Goal: Transaction & Acquisition: Purchase product/service

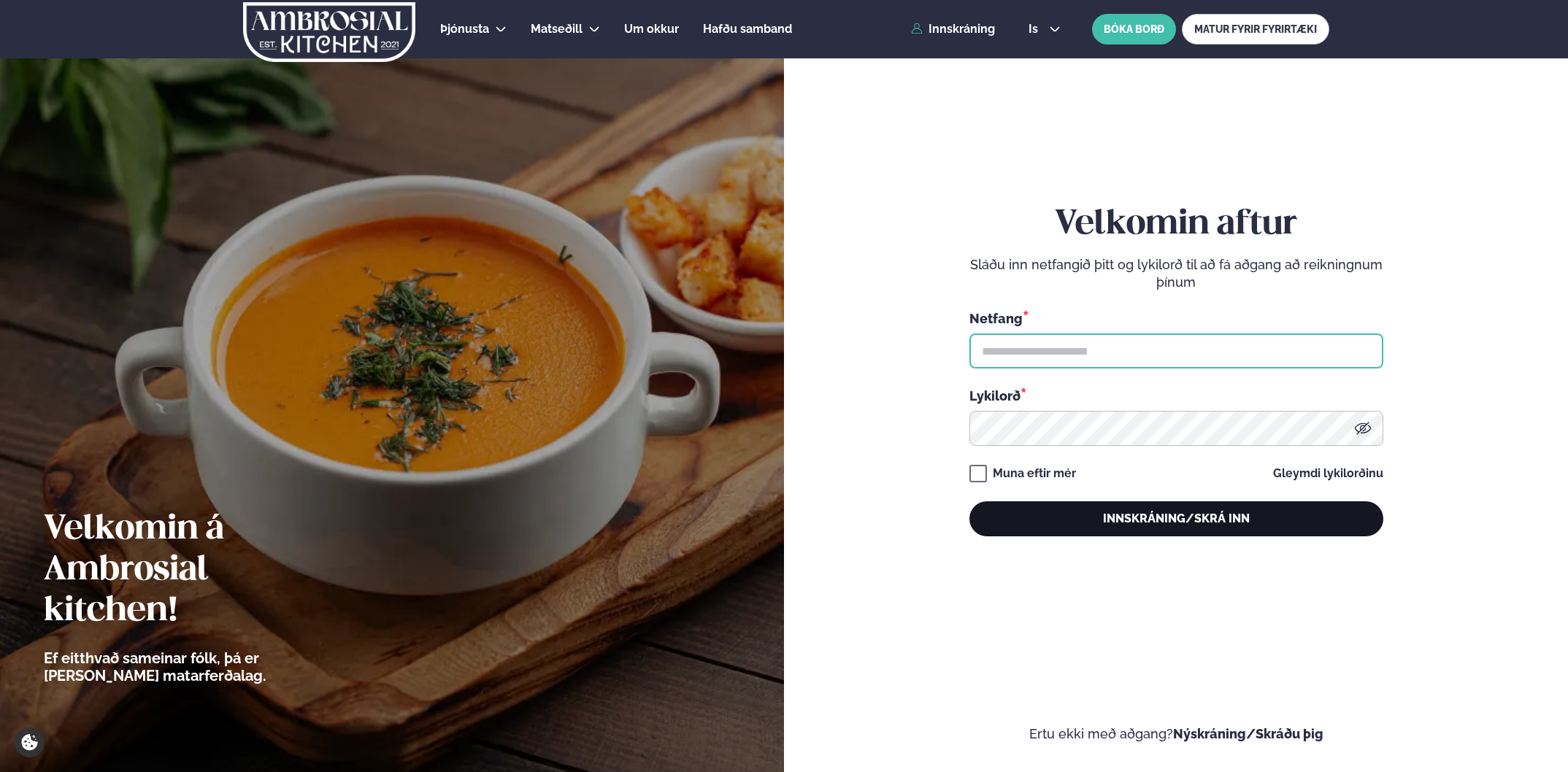
type input "**********"
click at [1182, 517] on button "Innskráning/Skrá inn" at bounding box center [1177, 518] width 414 height 35
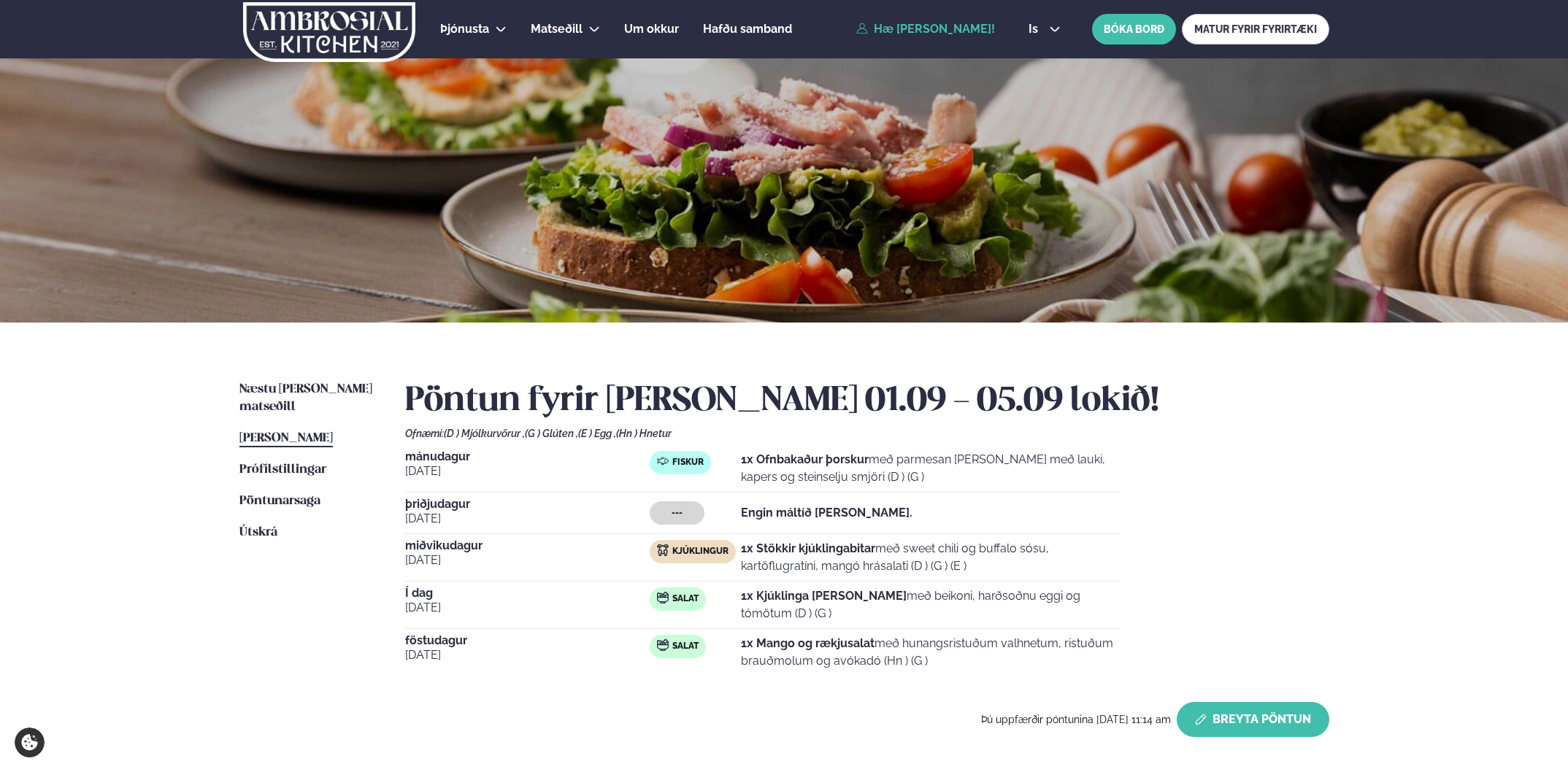
click at [1252, 724] on button "Breyta Pöntun" at bounding box center [1253, 719] width 153 height 35
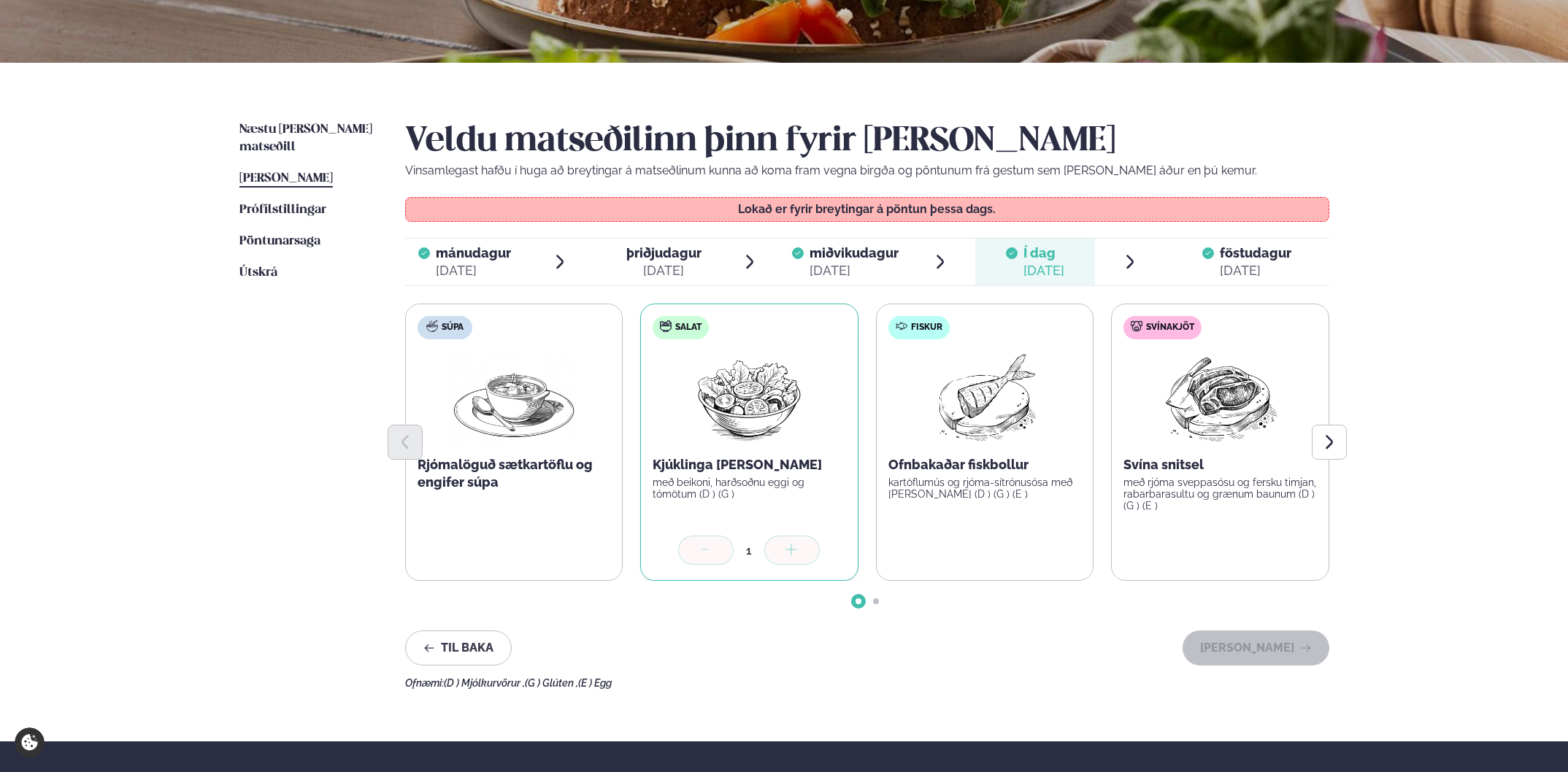
scroll to position [323, 0]
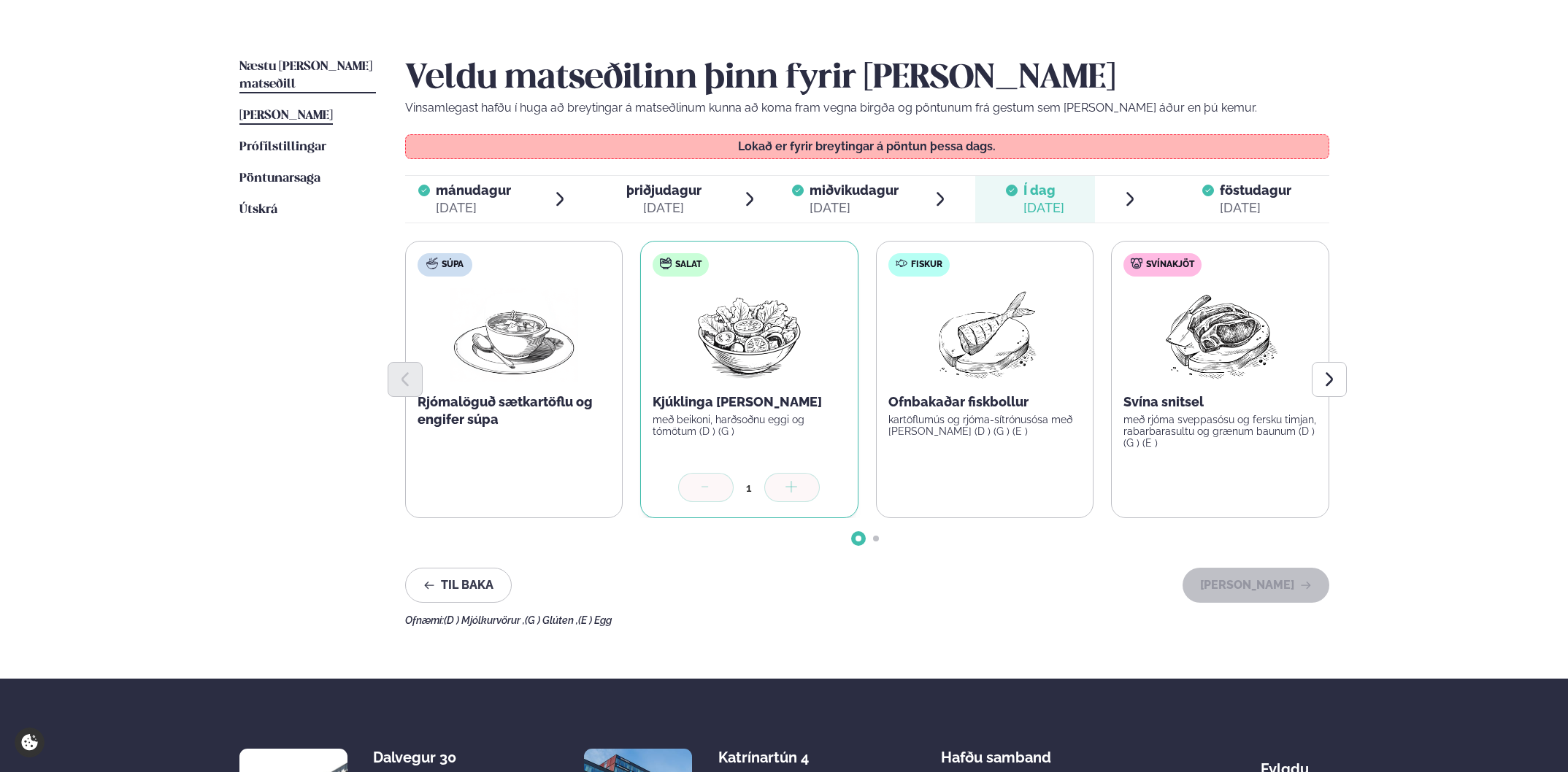
click at [292, 69] on span "Næstu [PERSON_NAME] matseðill" at bounding box center [306, 76] width 133 height 30
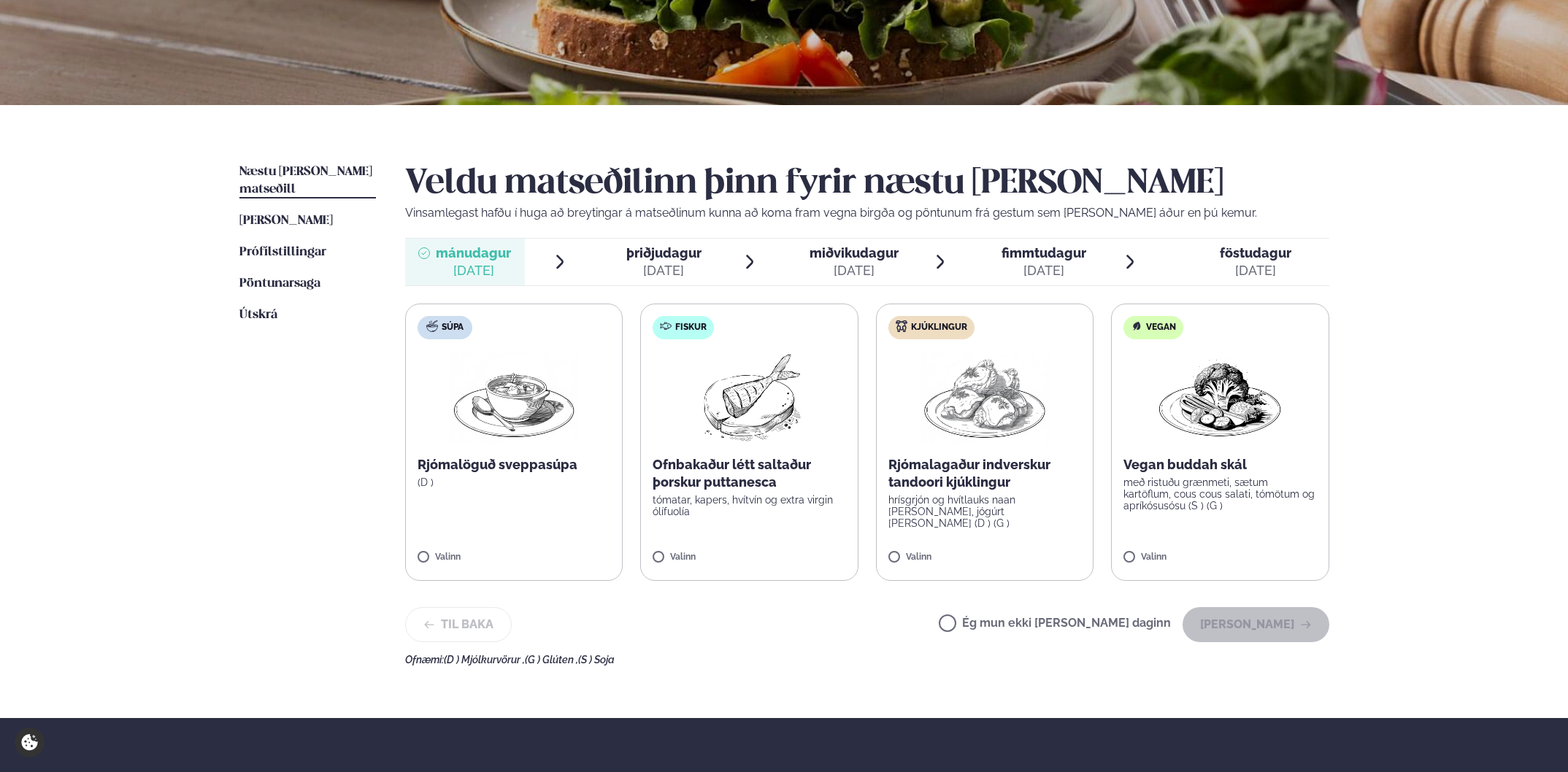
scroll to position [233, 0]
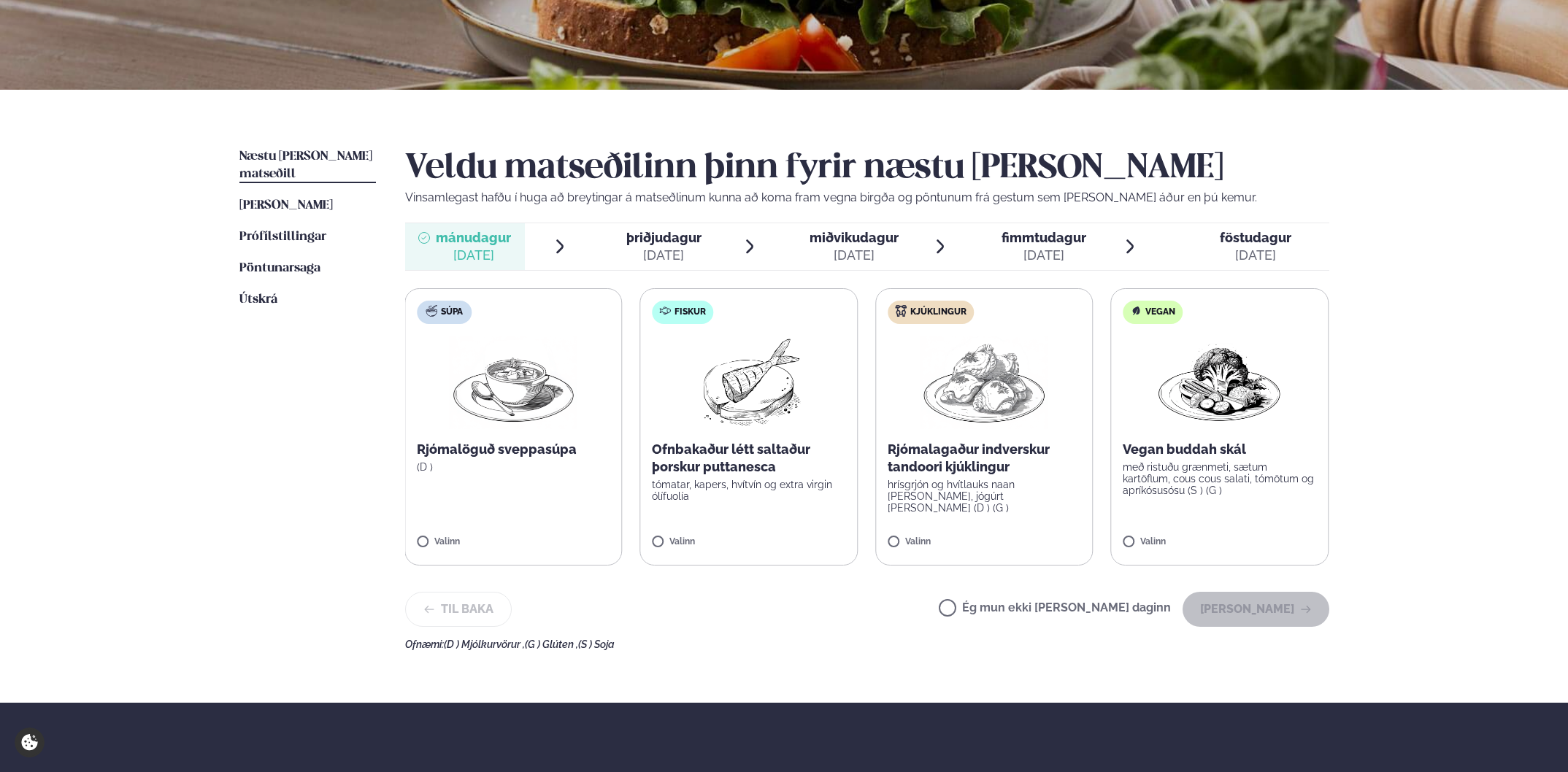
click at [733, 477] on div "Ofnbakaður létt saltaður þorskur puttanesca tómatar, kapers, hvítvín og extra v…" at bounding box center [748, 472] width 194 height 62
click at [662, 536] on label "Fiskur Ofnbakaður létt saltaður þorskur puttanesca tómatar, kapers, hvítvín og …" at bounding box center [748, 427] width 218 height 277
click at [646, 544] on label "Fiskur Ofnbakaður létt saltaður þorskur puttanesca tómatar, kapers, hvítvín og …" at bounding box center [749, 427] width 218 height 277
click at [1278, 615] on button "[PERSON_NAME]" at bounding box center [1255, 608] width 147 height 35
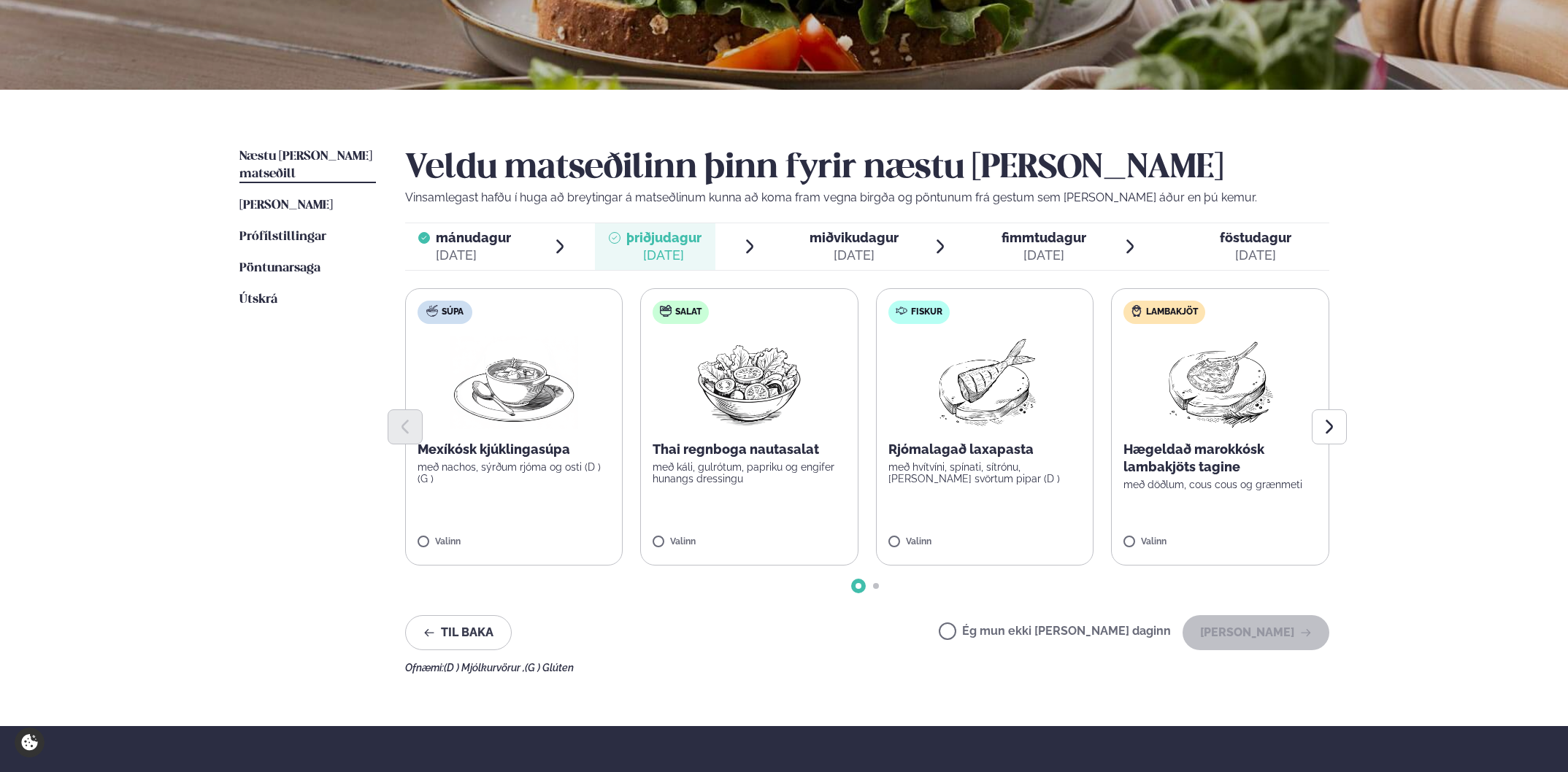
click at [1236, 459] on p "Hægeldað marokkósk lambakjöts tagine" at bounding box center [1220, 458] width 194 height 35
click at [1258, 640] on button "[PERSON_NAME]" at bounding box center [1255, 632] width 147 height 35
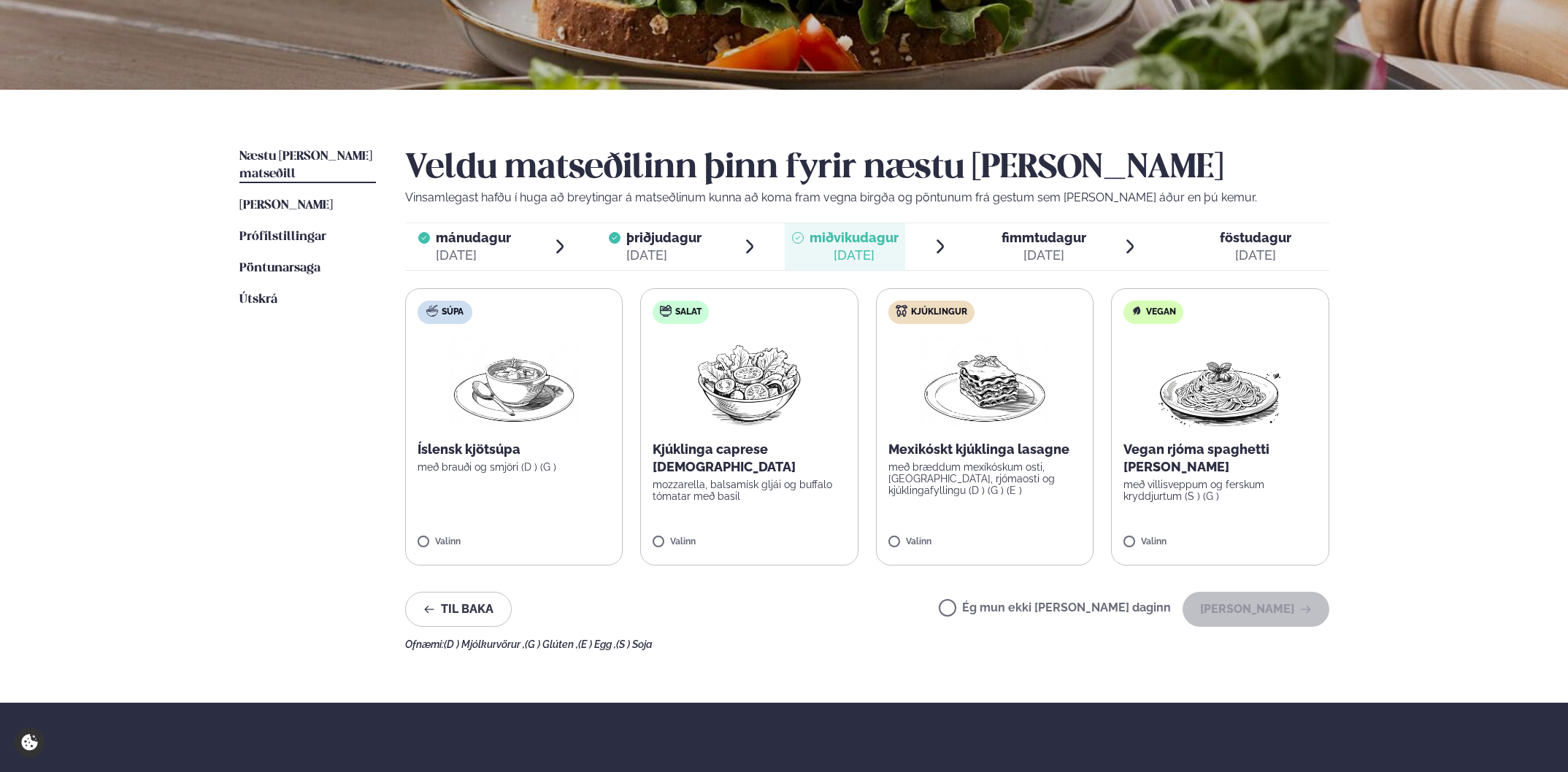
click at [995, 607] on label "Ég mun ekki [PERSON_NAME] daginn" at bounding box center [1055, 609] width 232 height 15
click at [1282, 619] on button "[PERSON_NAME]" at bounding box center [1255, 608] width 147 height 35
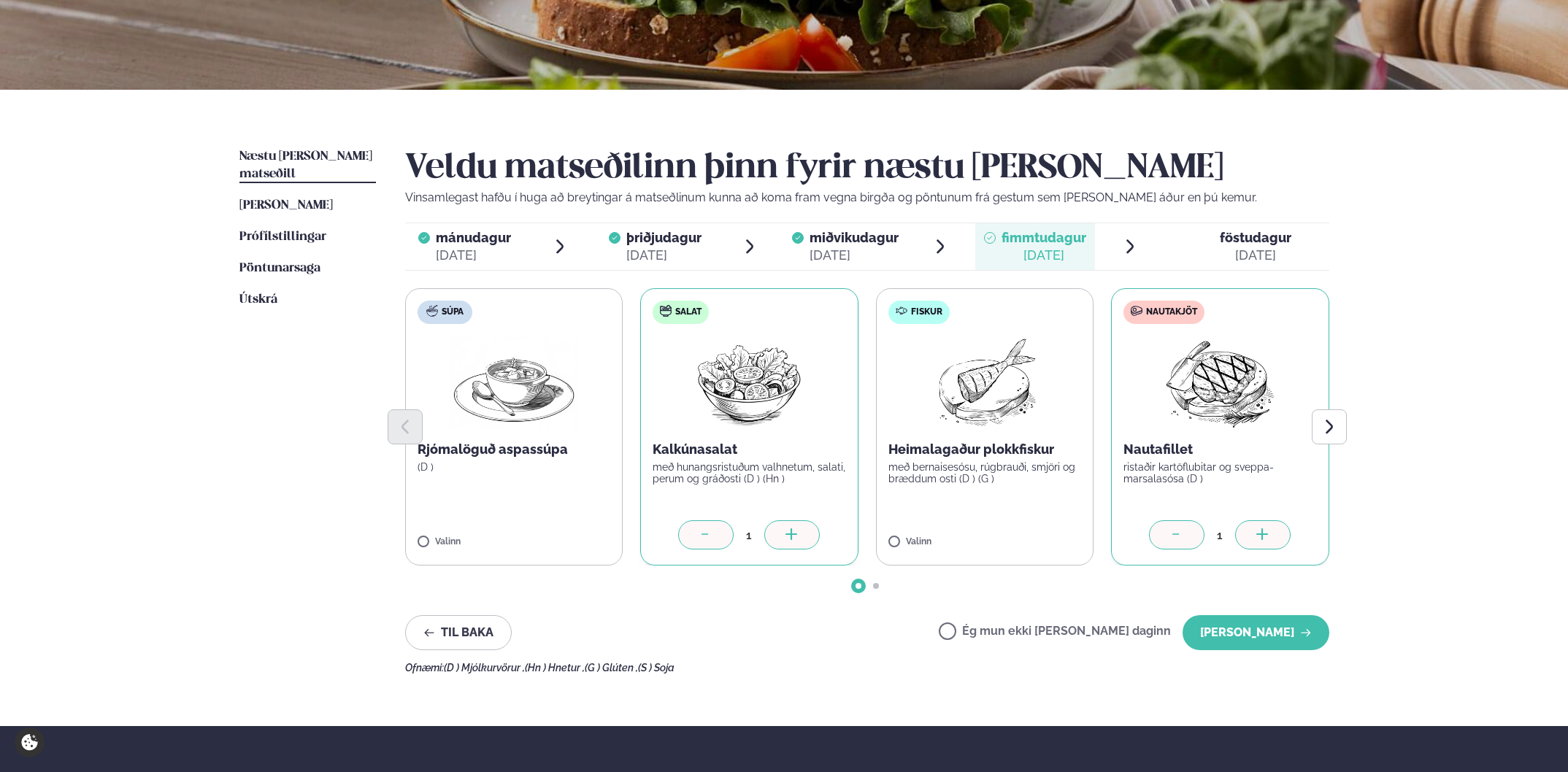
click at [696, 535] on div at bounding box center [705, 534] width 55 height 29
click at [1253, 637] on button "[PERSON_NAME]" at bounding box center [1255, 632] width 147 height 35
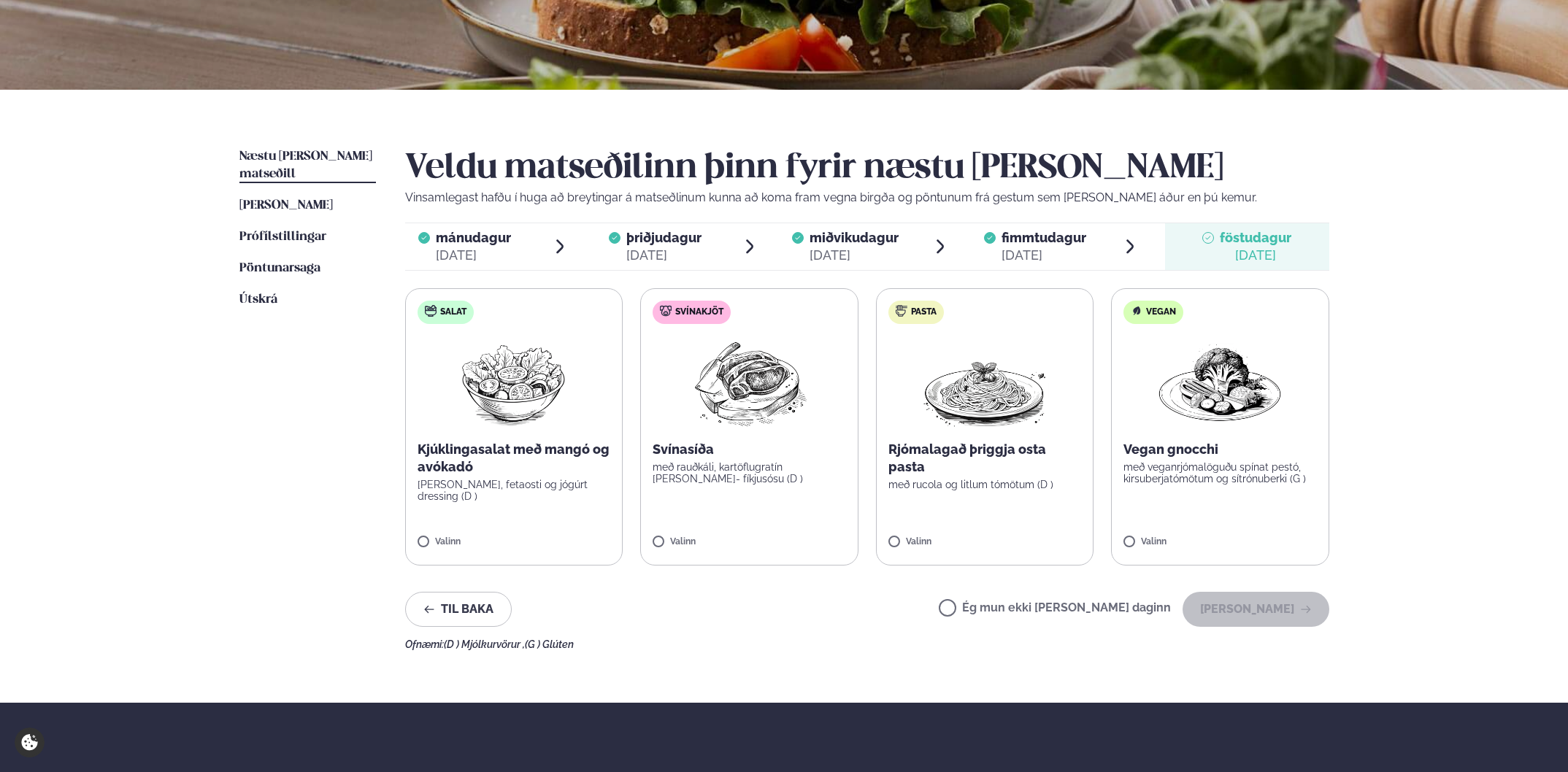
click at [996, 608] on label "Ég mun ekki [PERSON_NAME] daginn" at bounding box center [1055, 609] width 232 height 15
click at [1017, 244] on span "fimmtudagur" at bounding box center [1044, 238] width 84 height 15
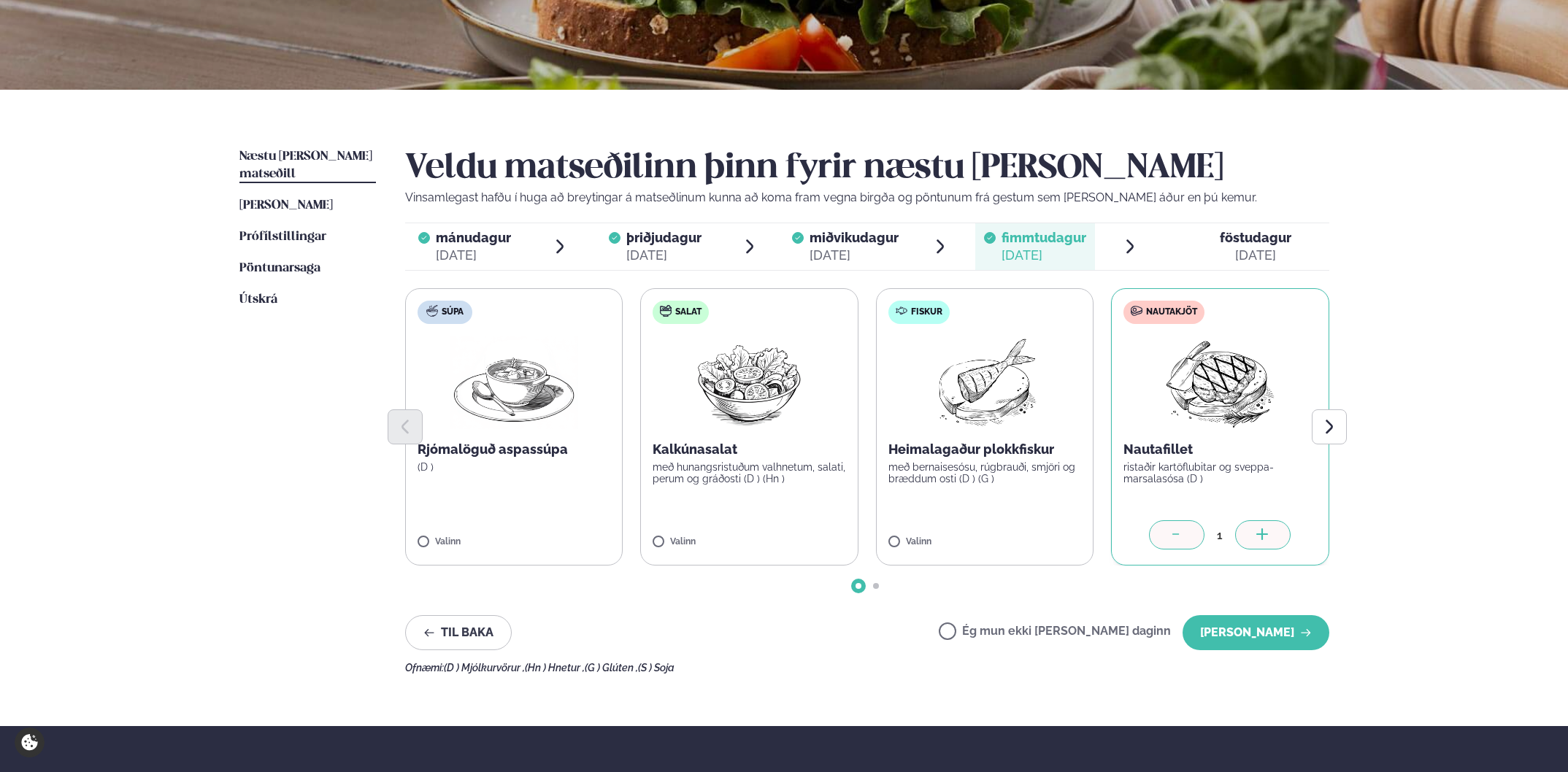
click at [838, 253] on div "[DATE]" at bounding box center [854, 255] width 89 height 18
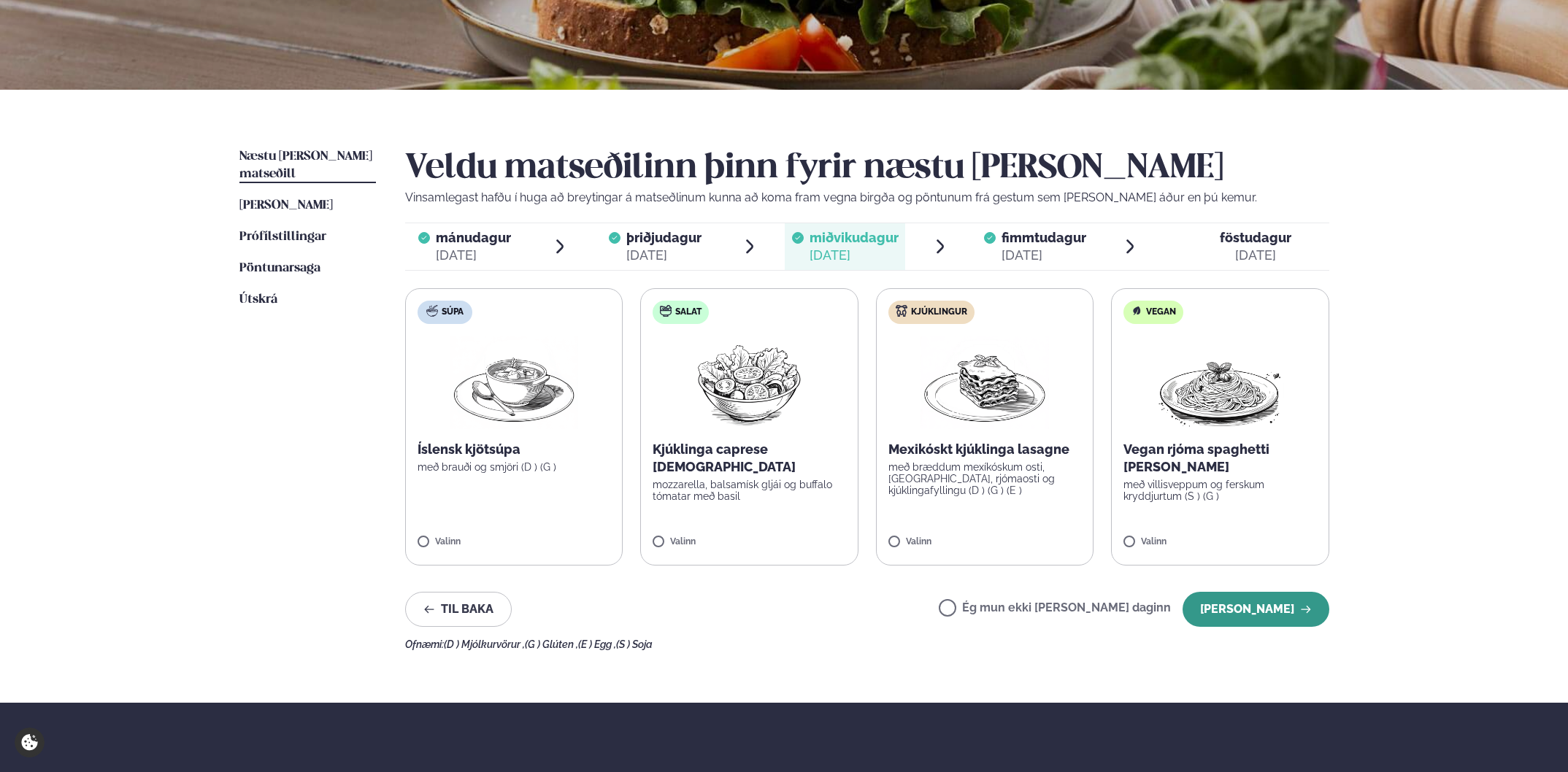
click at [1269, 616] on button "[PERSON_NAME]" at bounding box center [1255, 608] width 147 height 35
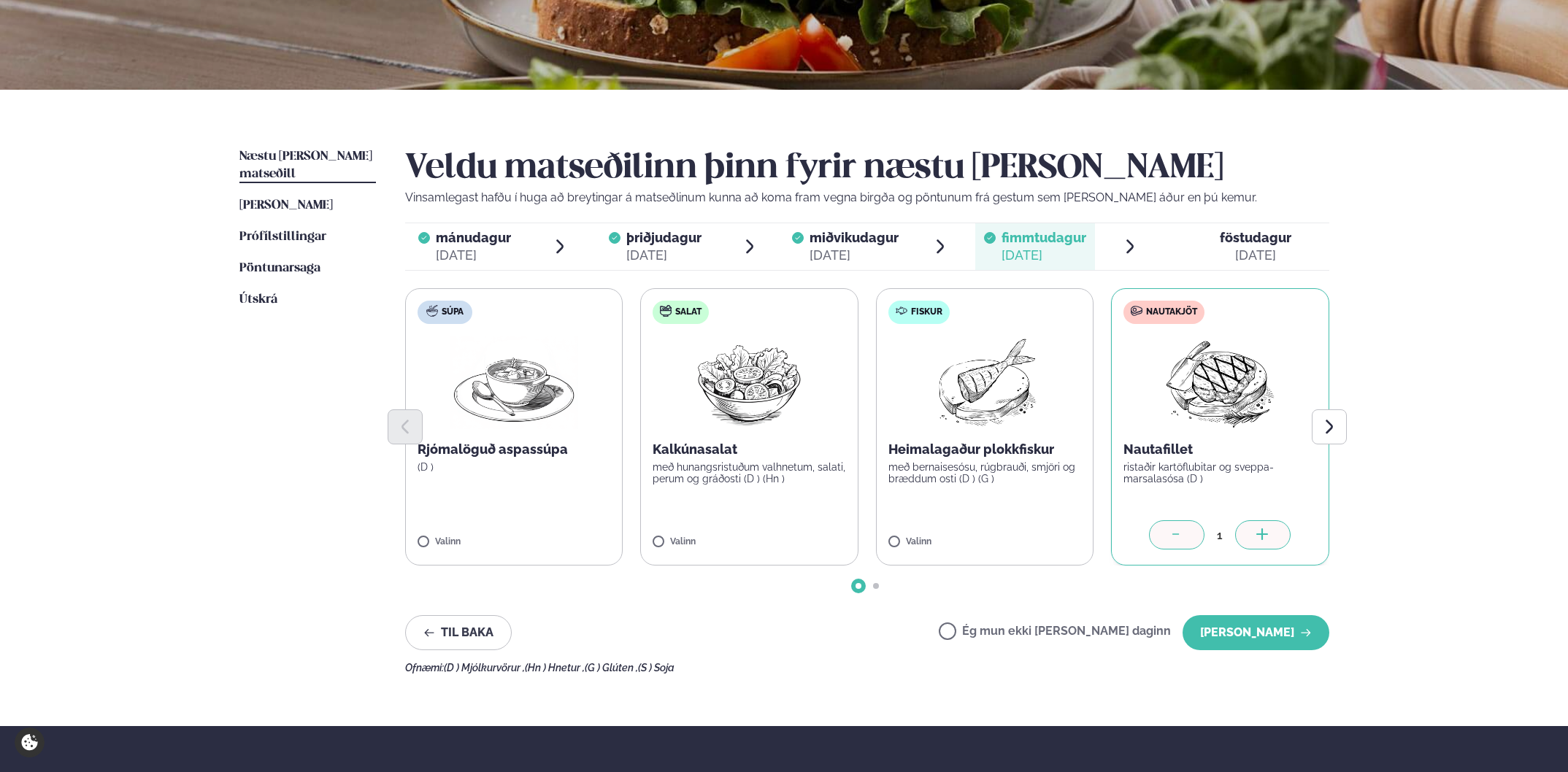
click at [1263, 242] on span "föstudagur" at bounding box center [1255, 238] width 71 height 15
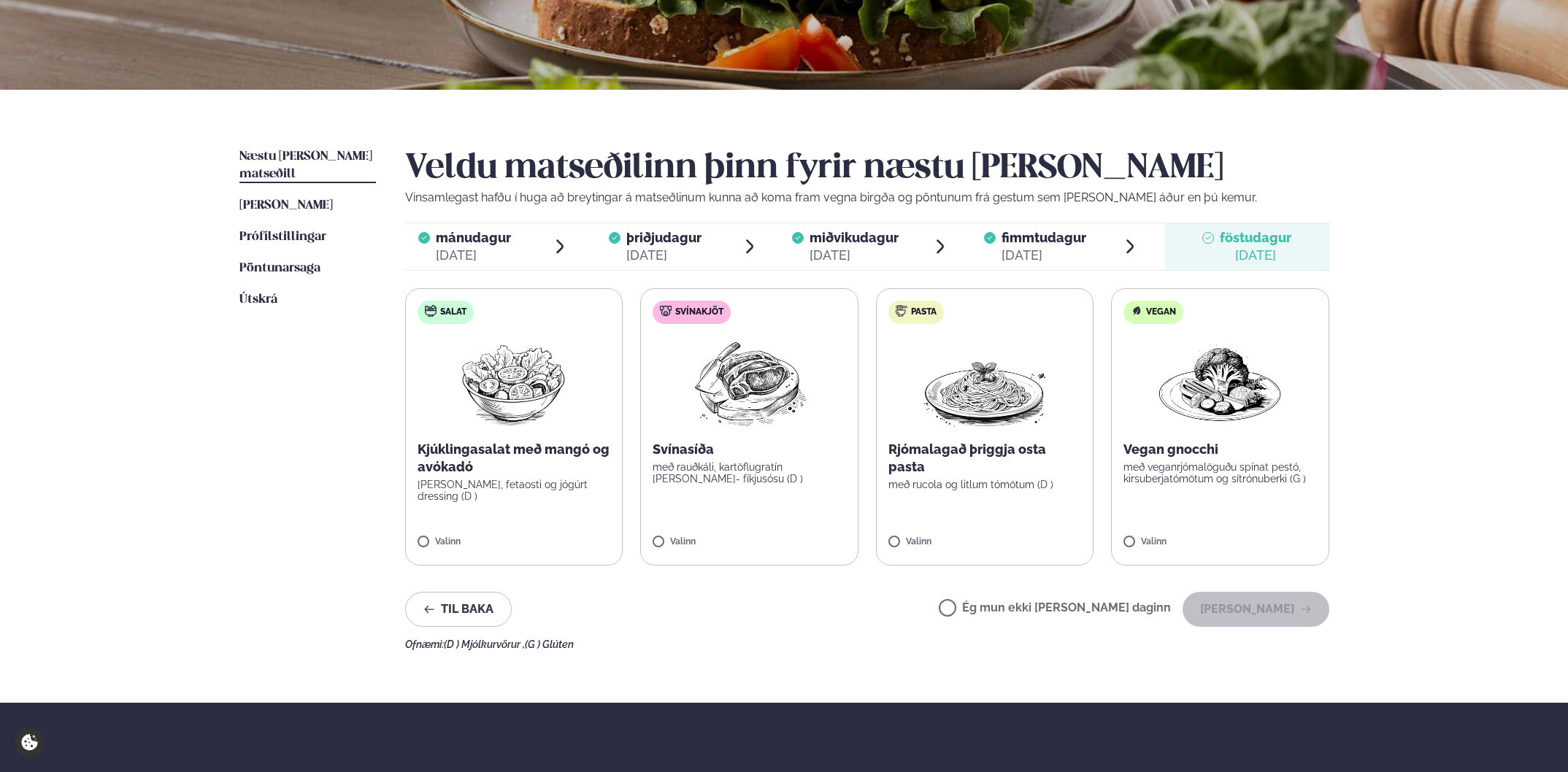
click at [996, 608] on label "Ég mun ekki [PERSON_NAME] daginn" at bounding box center [1055, 609] width 232 height 15
click at [1280, 611] on button "[PERSON_NAME]" at bounding box center [1255, 608] width 147 height 35
